Goal: Transaction & Acquisition: Purchase product/service

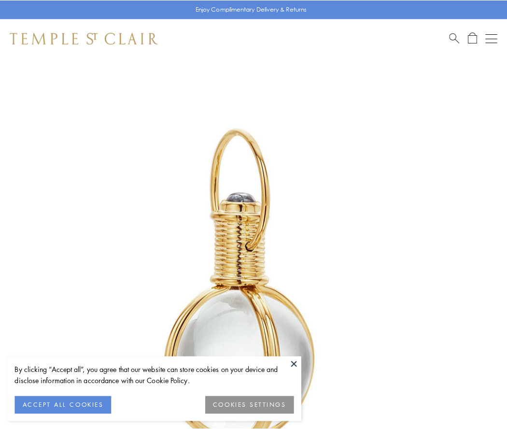
scroll to position [252, 0]
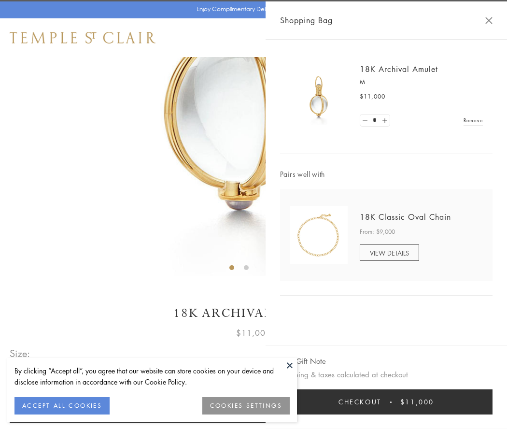
click at [386, 402] on button "Checkout $11,000" at bounding box center [386, 401] width 213 height 25
